Goal: Transaction & Acquisition: Purchase product/service

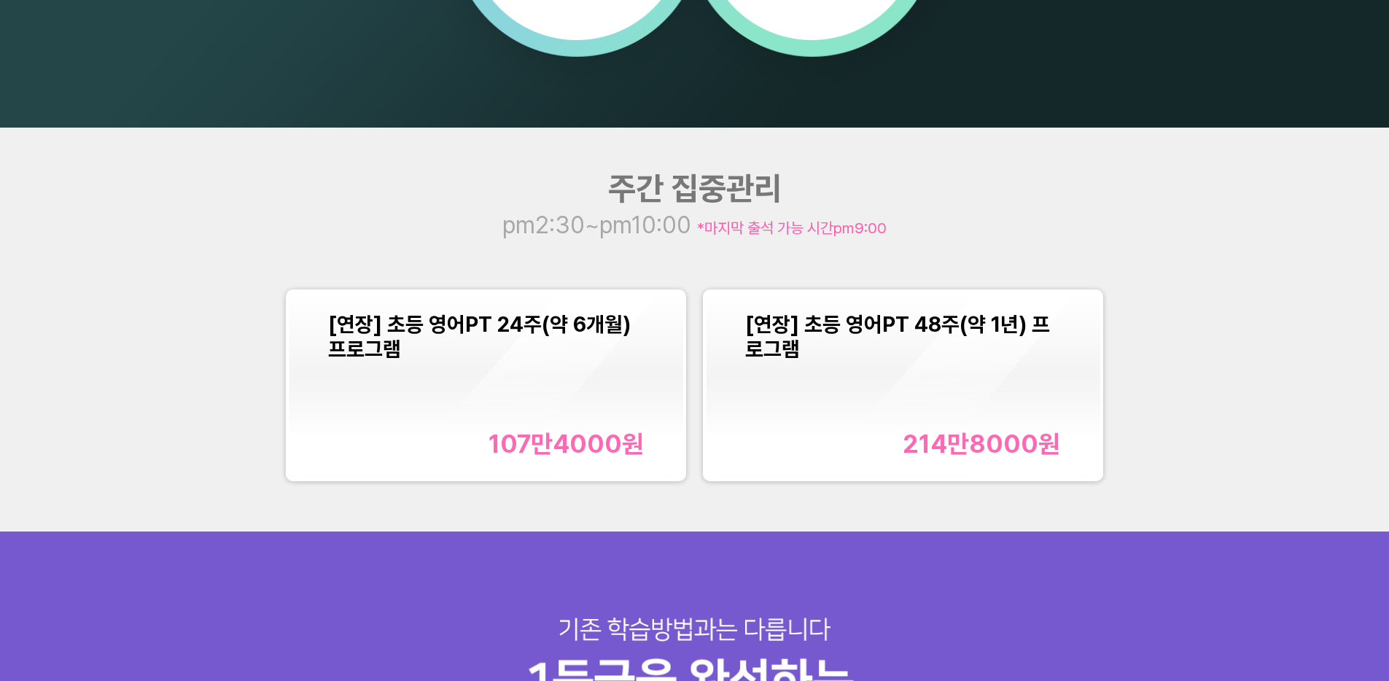
scroll to position [1921, 0]
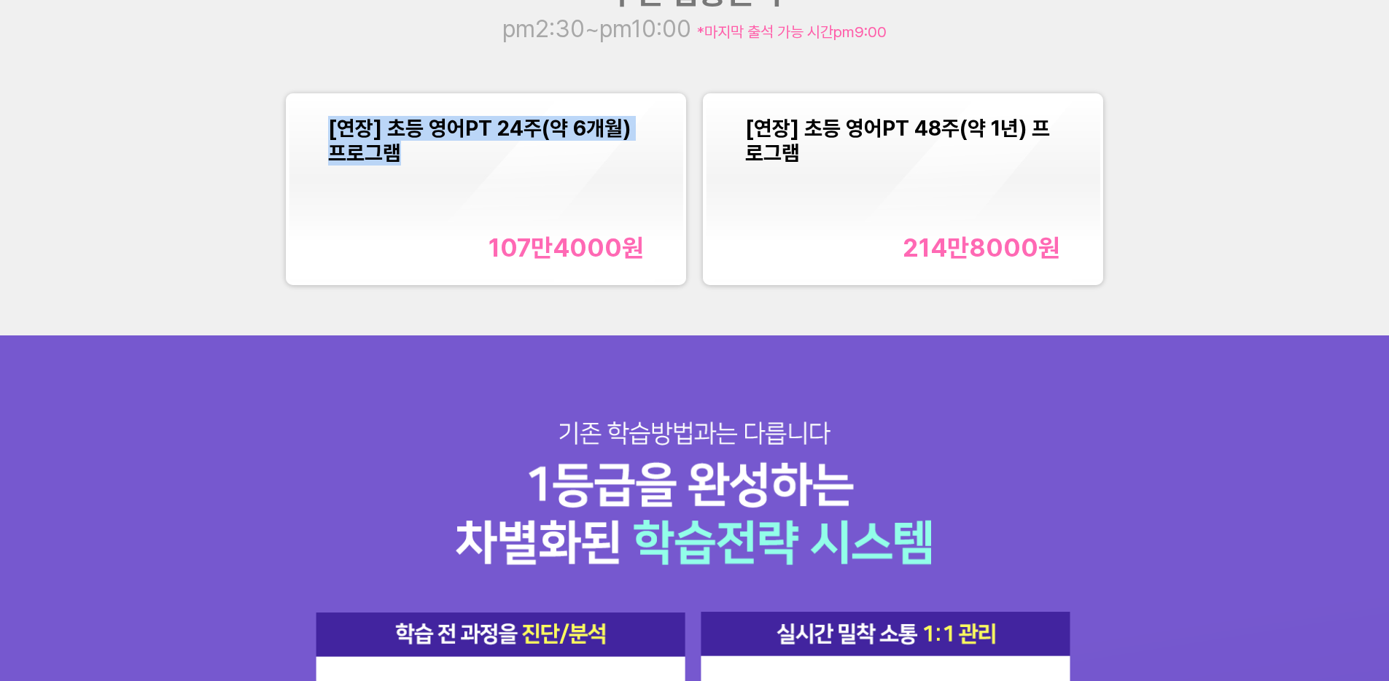
drag, startPoint x: 363, startPoint y: 135, endPoint x: 322, endPoint y: 124, distance: 43.0
click at [322, 124] on div "[연장] 초등 영어PT 24주(약 6개월) 프로그램 107만4000 원" at bounding box center [486, 189] width 395 height 187
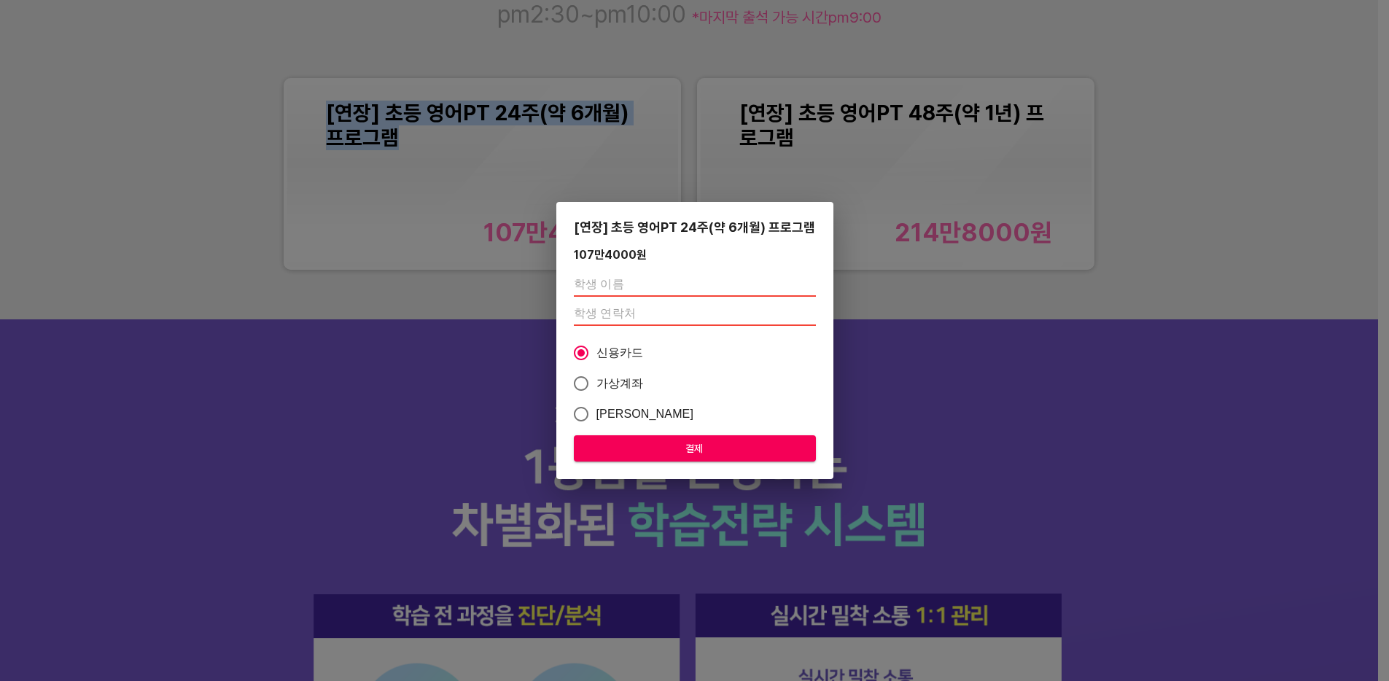
copy span "[연장] 초등 영어PT 24주(약 6개월) 프로그램"
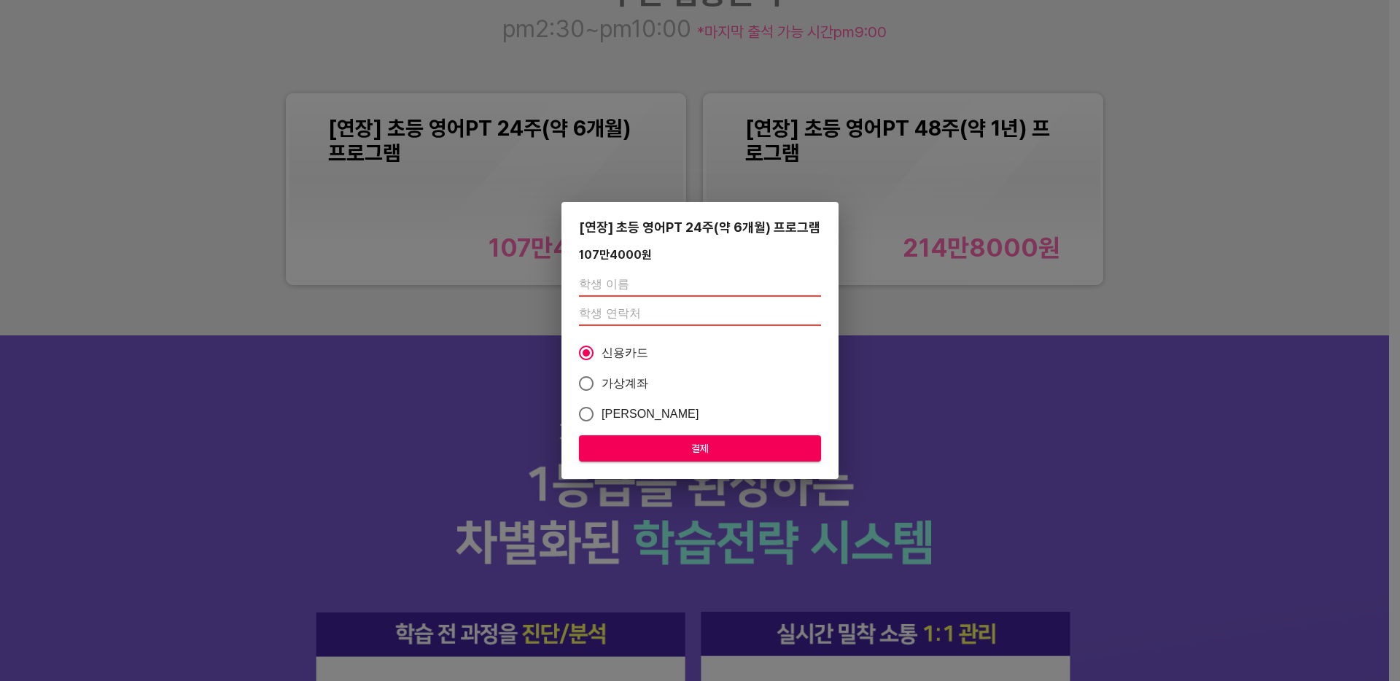
click at [1118, 101] on div "[연장] 초등 영어PT 24주(약 6개월) 프로그램 107만4000 원 신용카드 가상계좌 카카오페이 결제" at bounding box center [700, 340] width 1400 height 681
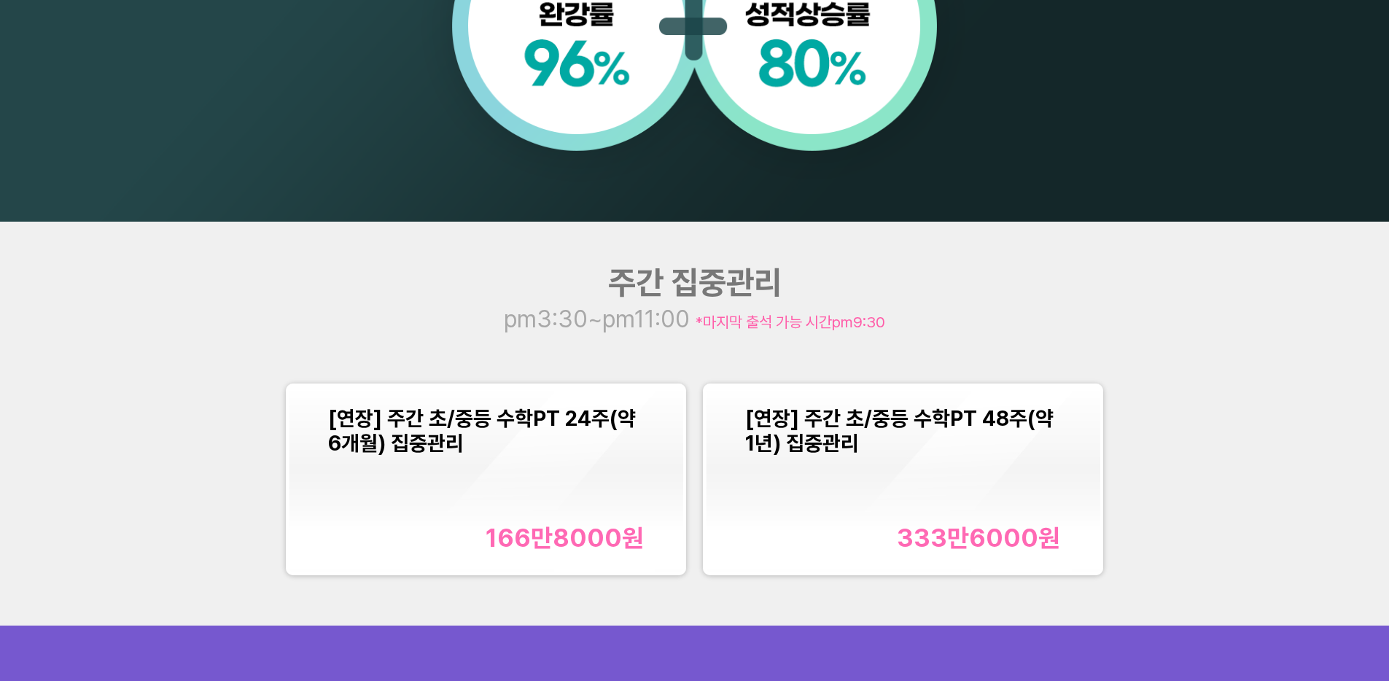
scroll to position [1696, 0]
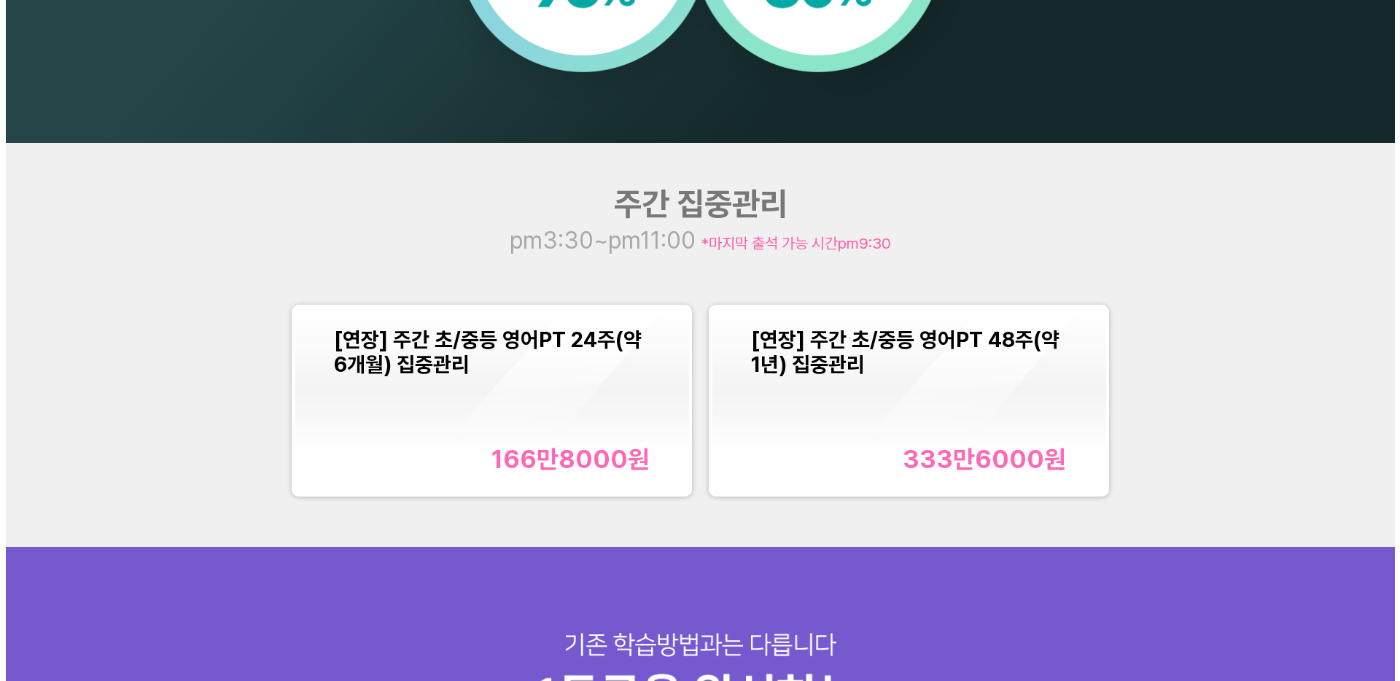
scroll to position [1757, 0]
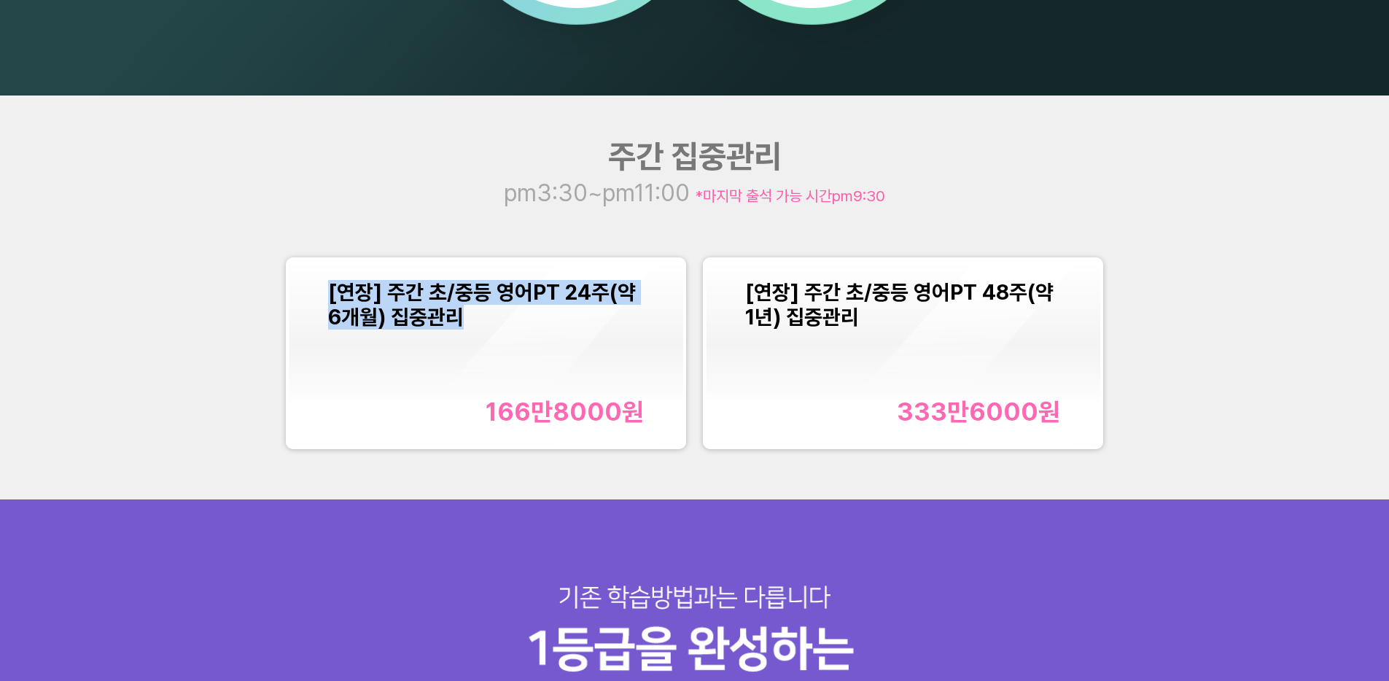
drag, startPoint x: 500, startPoint y: 319, endPoint x: 315, endPoint y: 286, distance: 187.5
click at [315, 286] on div "[연장] 주간 초/중등 영어PT 24주(약 6개월) 집중관리 166만8000 원" at bounding box center [486, 353] width 395 height 187
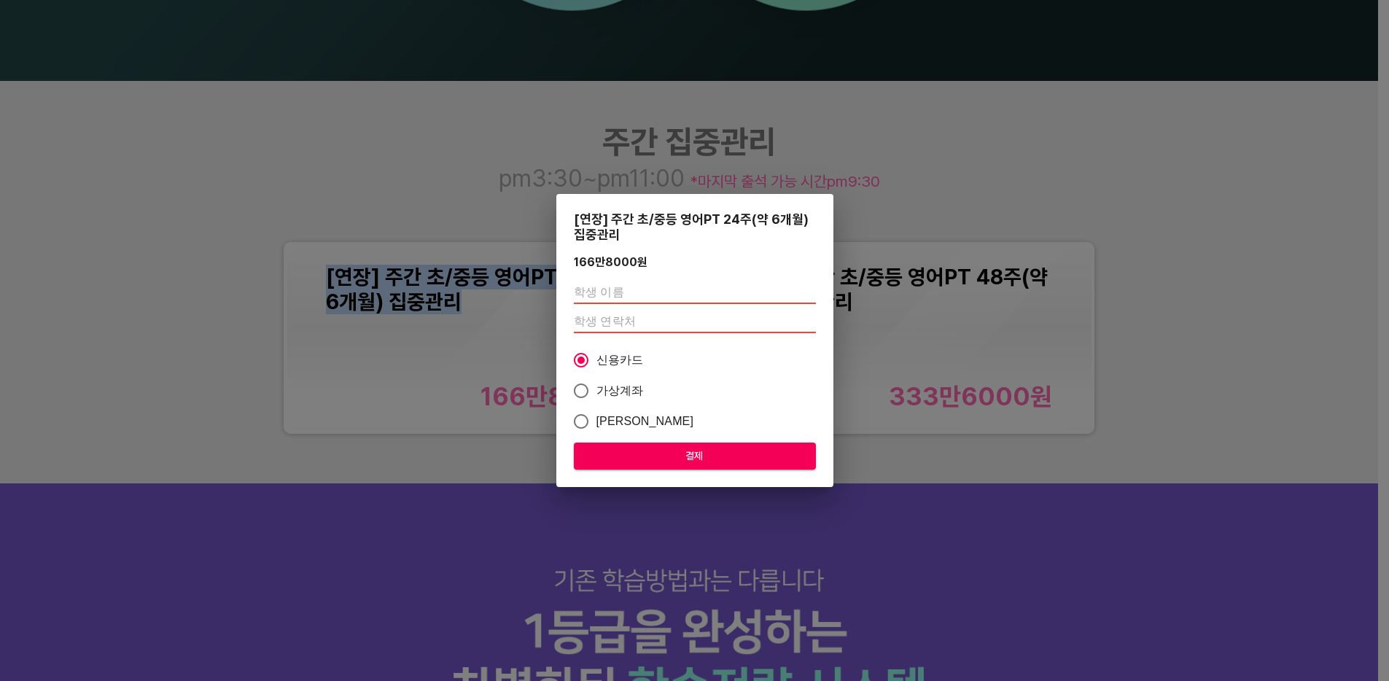
copy span "[연장] 주간 초/중등 영어PT 24주(약 6개월) 집중관리"
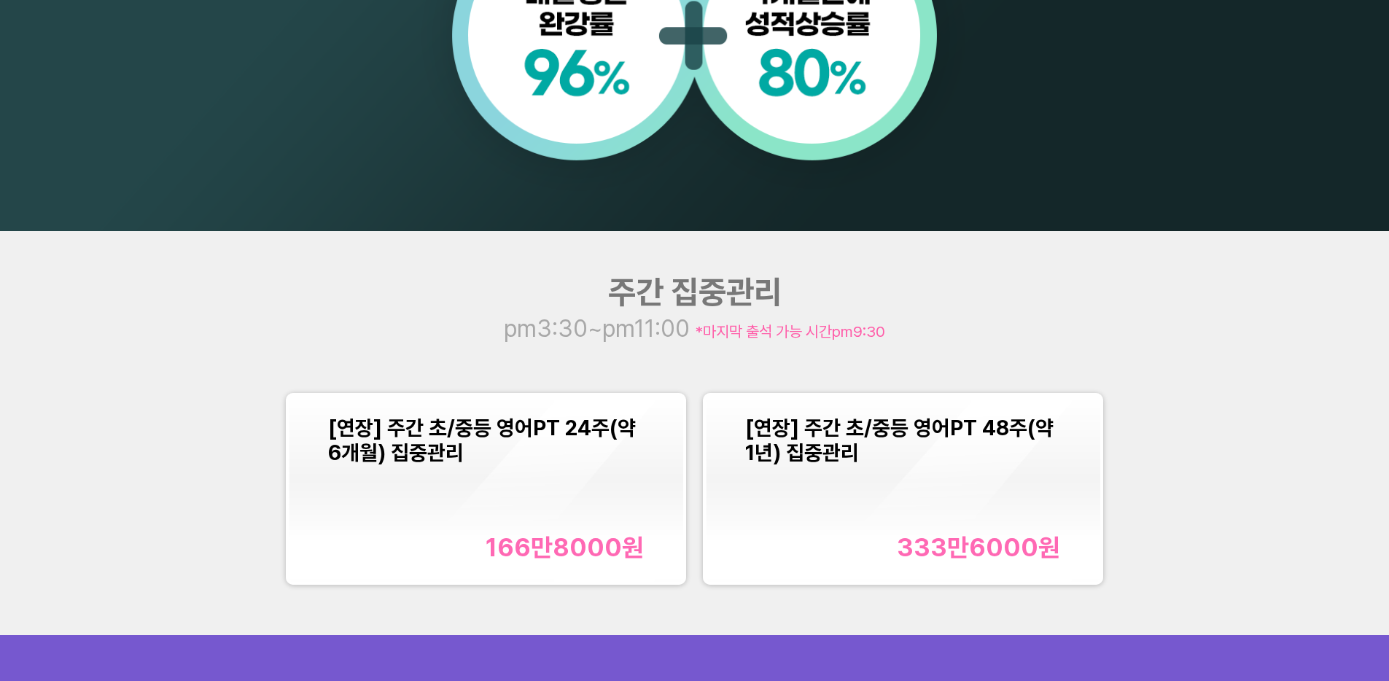
scroll to position [1844, 0]
